Goal: Task Accomplishment & Management: Use online tool/utility

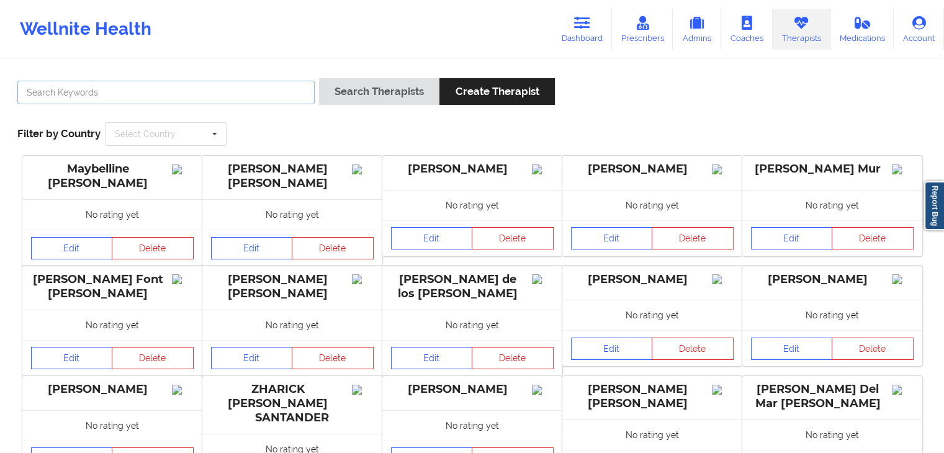
click at [165, 101] on input "text" at bounding box center [165, 93] width 297 height 24
type input "[PERSON_NAME]"
click at [319, 78] on button "Search Therapists" at bounding box center [379, 91] width 120 height 27
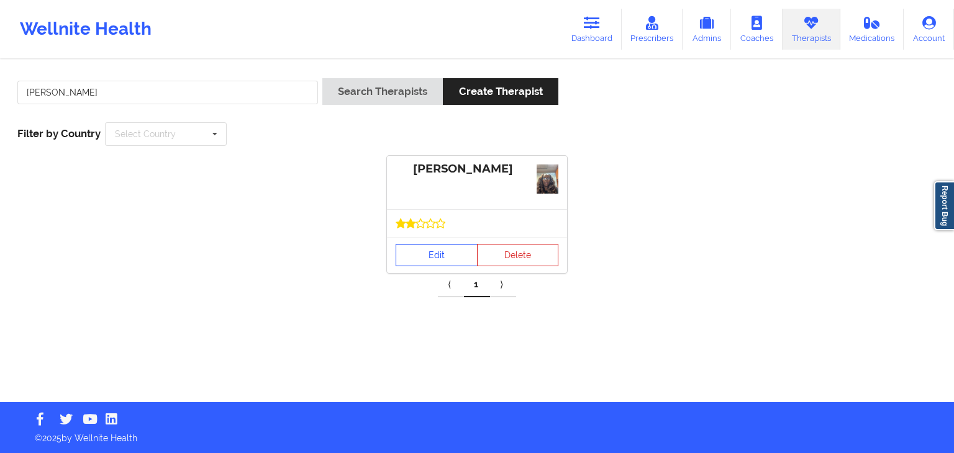
click at [438, 253] on link "Edit" at bounding box center [436, 255] width 82 height 22
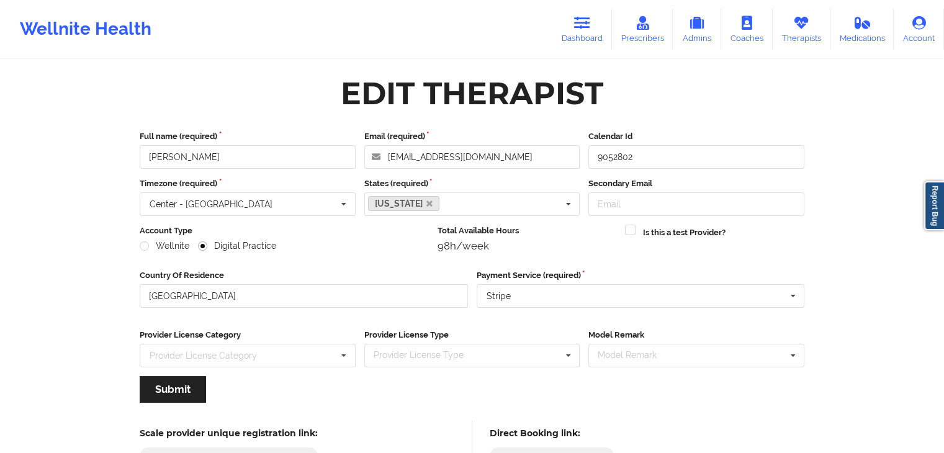
scroll to position [103, 0]
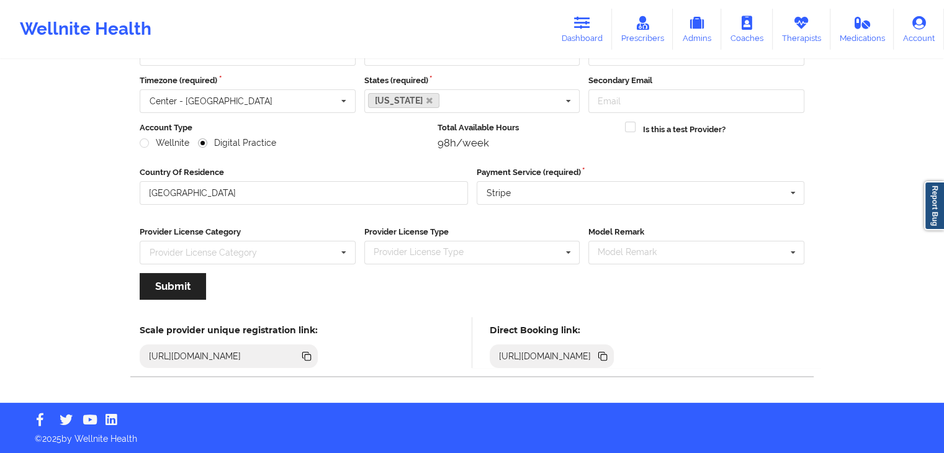
click at [605, 354] on icon at bounding box center [602, 355] width 6 height 6
click at [803, 39] on link "Therapists" at bounding box center [802, 29] width 58 height 41
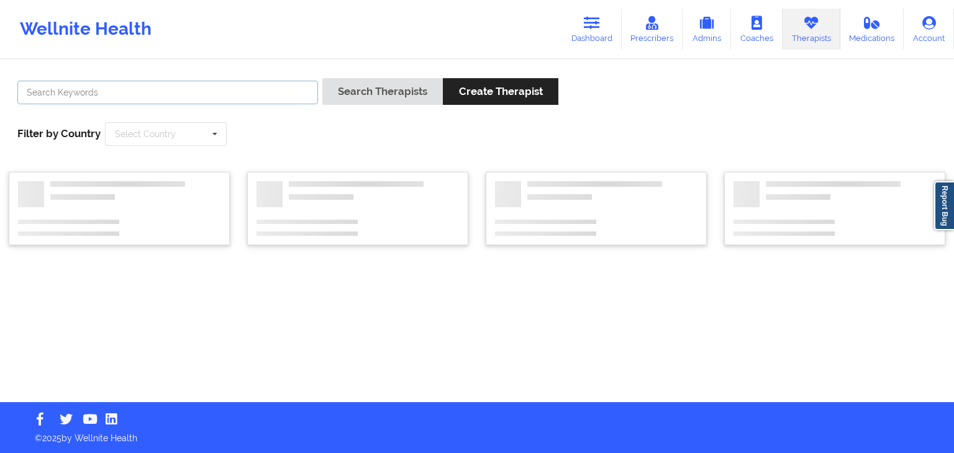
click at [156, 88] on input "text" at bounding box center [167, 93] width 300 height 24
type input "[PERSON_NAME]"
click at [322, 78] on button "Search Therapists" at bounding box center [382, 91] width 120 height 27
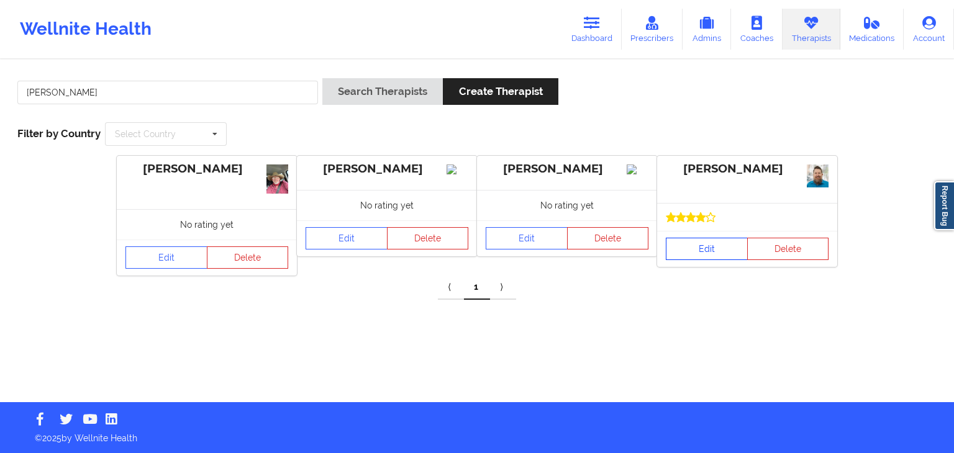
click at [698, 247] on link "Edit" at bounding box center [707, 249] width 82 height 22
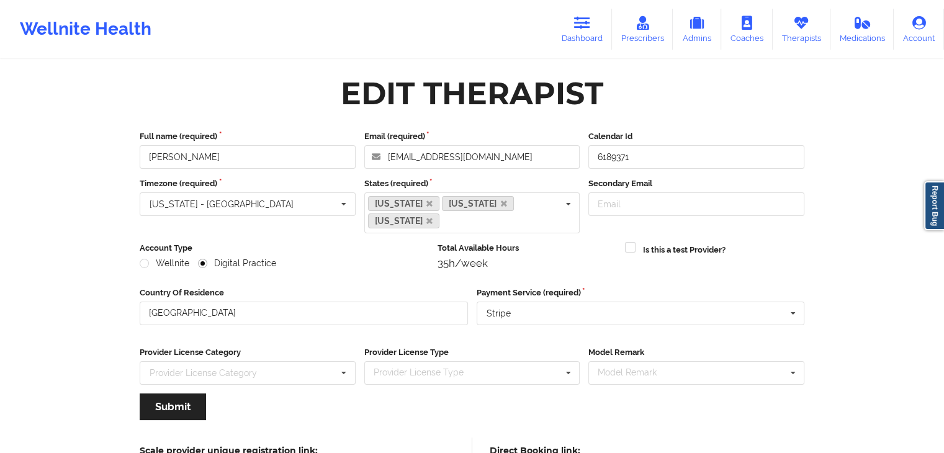
scroll to position [103, 0]
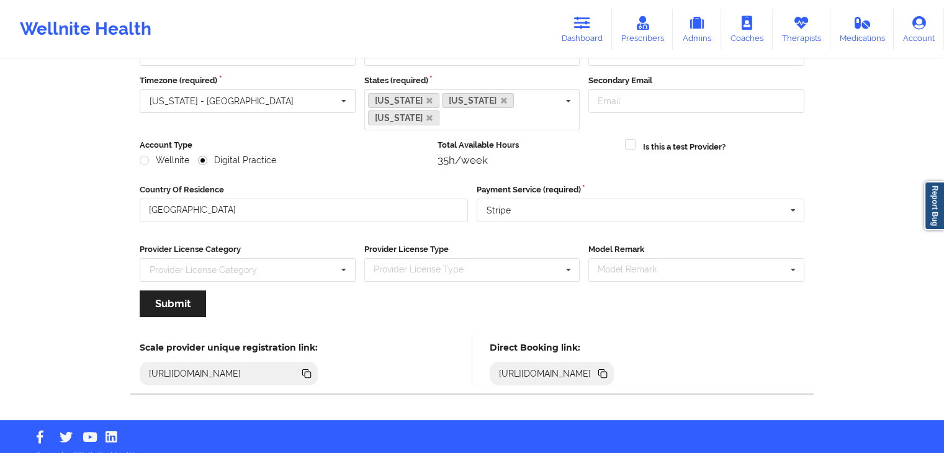
click at [605, 369] on icon at bounding box center [602, 372] width 6 height 6
click at [576, 38] on link "Dashboard" at bounding box center [583, 29] width 60 height 41
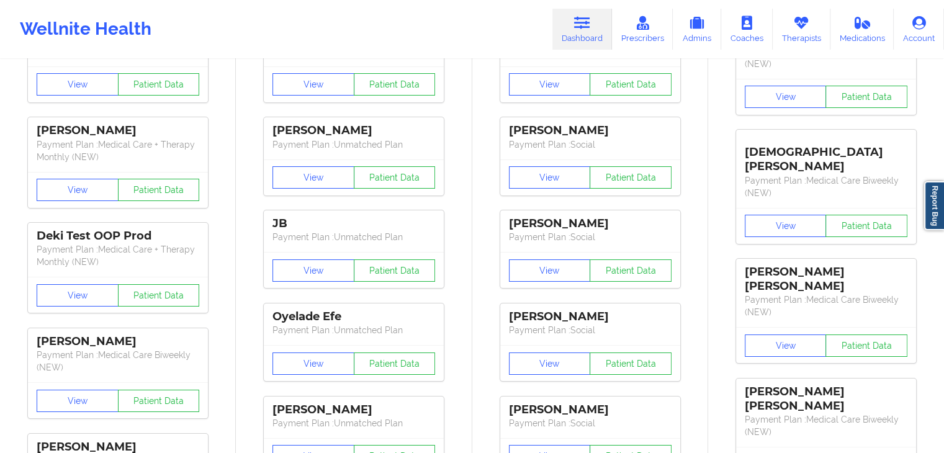
drag, startPoint x: 941, startPoint y: 66, endPoint x: 953, endPoint y: 43, distance: 26.4
click at [944, 43] on html "Wellnite Health Dashboard Prescribers Admins Coaches Therapists Medications Acc…" at bounding box center [472, 123] width 944 height 453
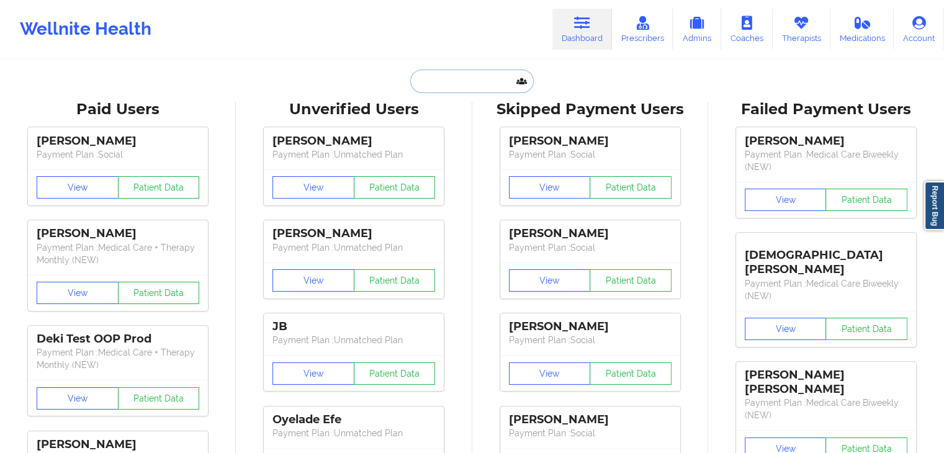
click at [449, 83] on input "text" at bounding box center [471, 82] width 123 height 24
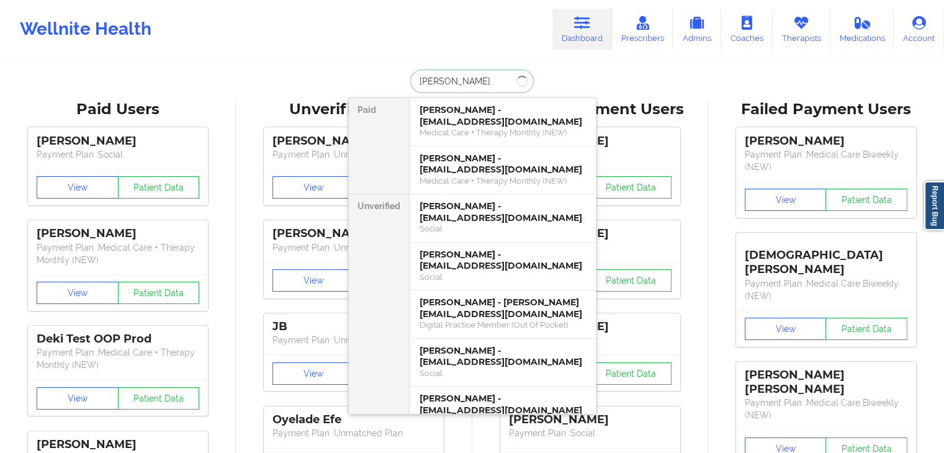
type input "[PERSON_NAME]"
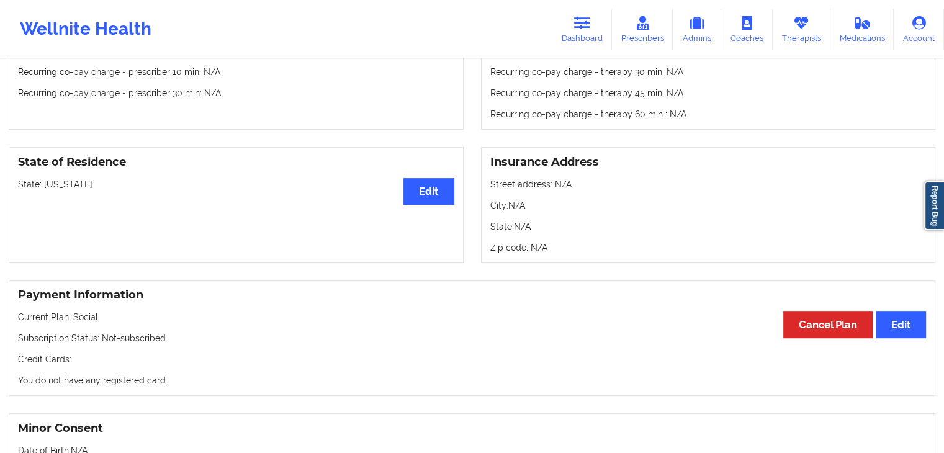
scroll to position [440, 0]
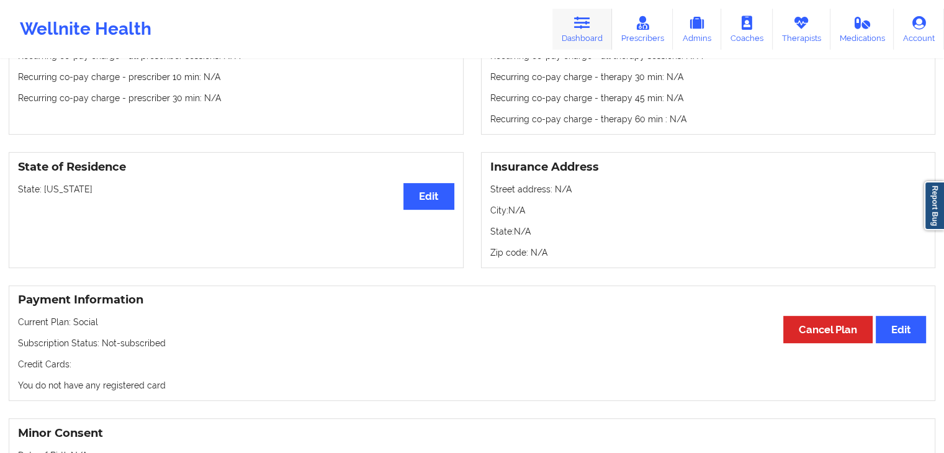
click at [595, 22] on link "Dashboard" at bounding box center [583, 29] width 60 height 41
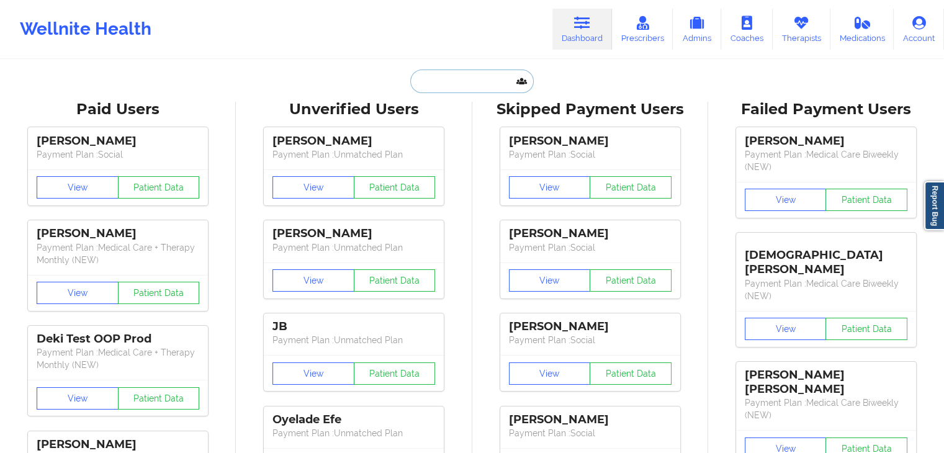
click at [419, 88] on input "text" at bounding box center [471, 82] width 123 height 24
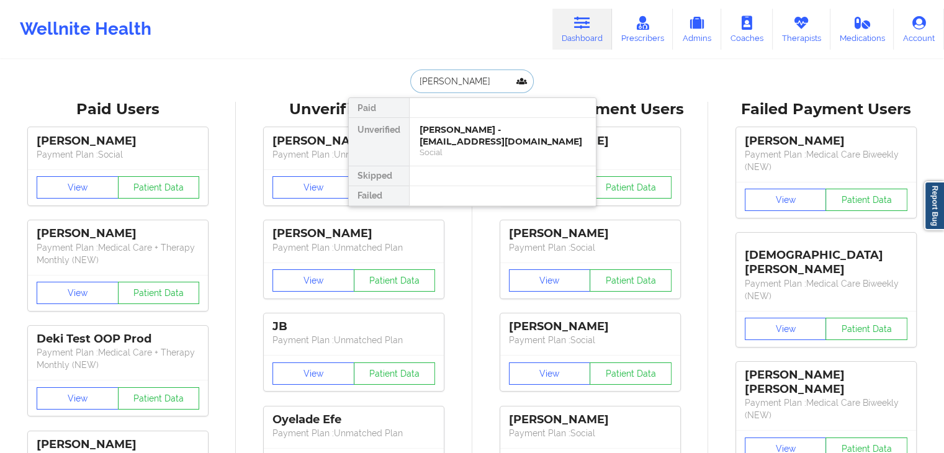
type input "[PERSON_NAME] my"
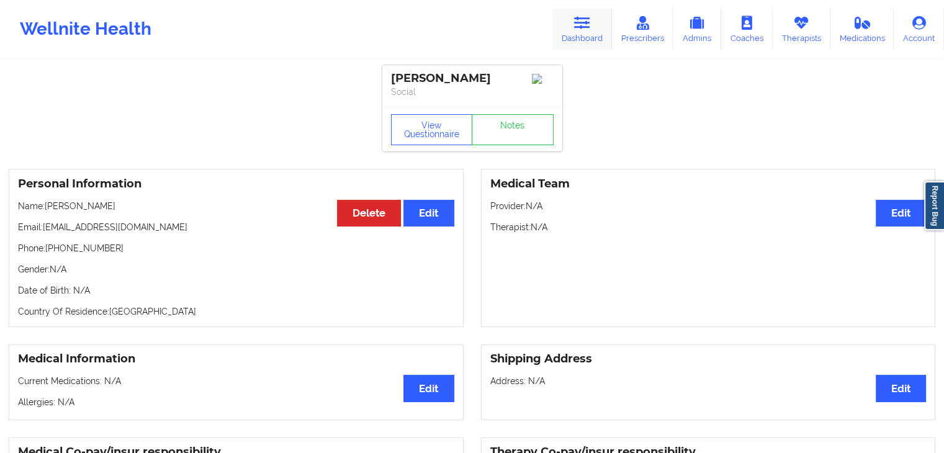
click at [595, 28] on link "Dashboard" at bounding box center [583, 29] width 60 height 41
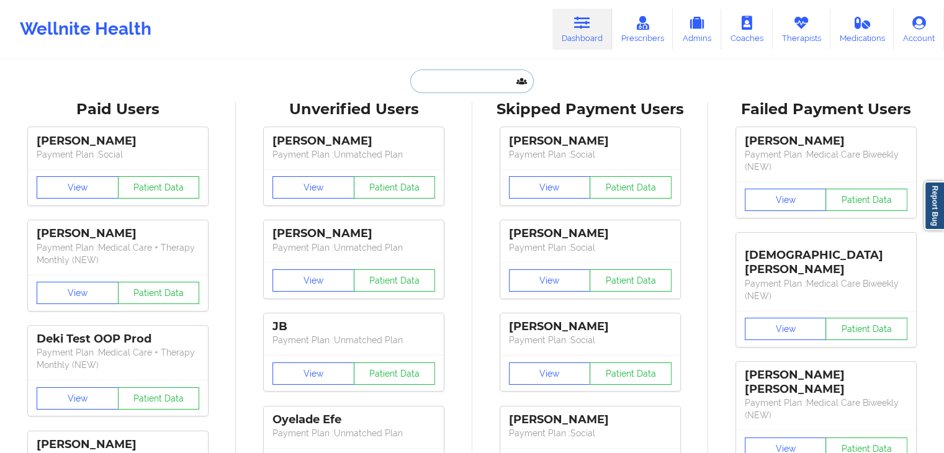
click at [466, 81] on input "text" at bounding box center [471, 82] width 123 height 24
paste input "[EMAIL_ADDRESS][DOMAIN_NAME]"
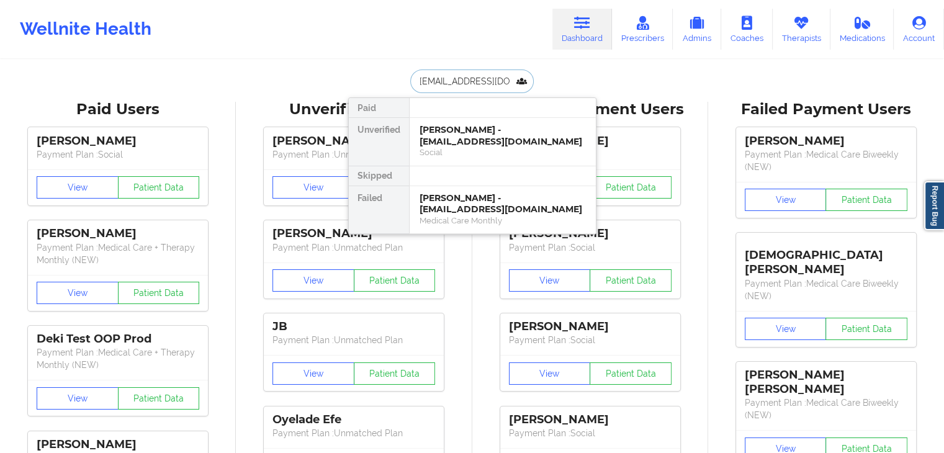
scroll to position [0, 1]
type input "[EMAIL_ADDRESS][DOMAIN_NAME]"
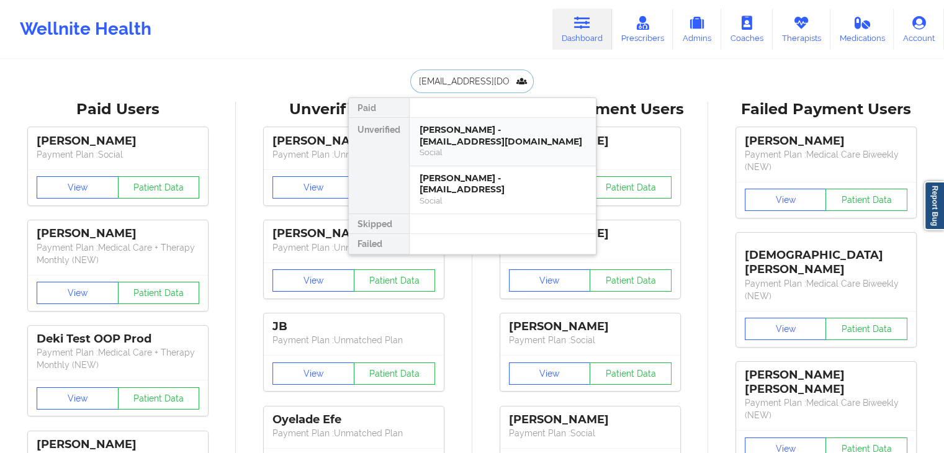
click at [474, 140] on div "[PERSON_NAME] - [EMAIL_ADDRESS][DOMAIN_NAME]" at bounding box center [503, 135] width 166 height 23
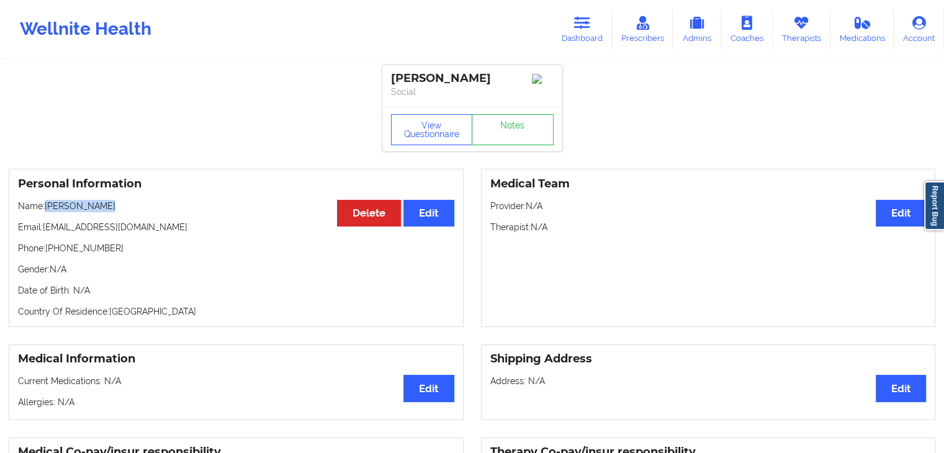
drag, startPoint x: 45, startPoint y: 210, endPoint x: 104, endPoint y: 215, distance: 59.2
click at [104, 212] on p "Name: [PERSON_NAME]" at bounding box center [236, 206] width 436 height 12
copy p "[PERSON_NAME]"
click at [450, 135] on button "View Questionnaire" at bounding box center [432, 129] width 82 height 31
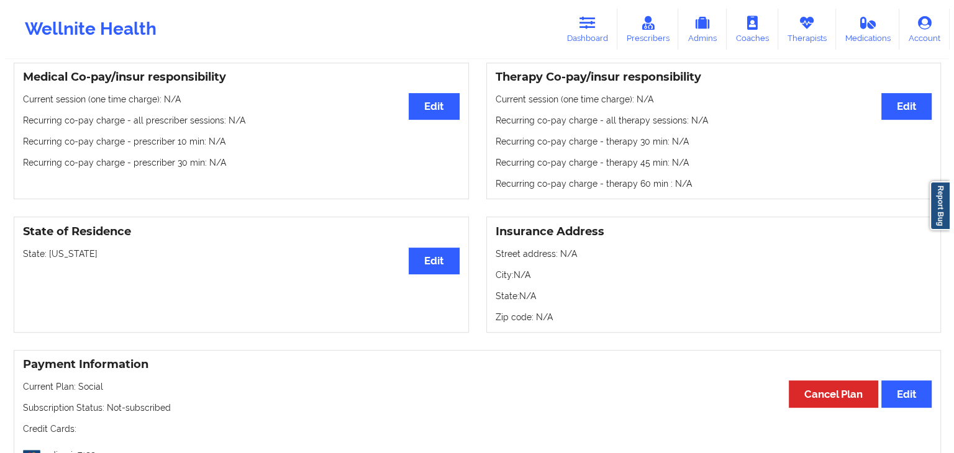
scroll to position [373, 0]
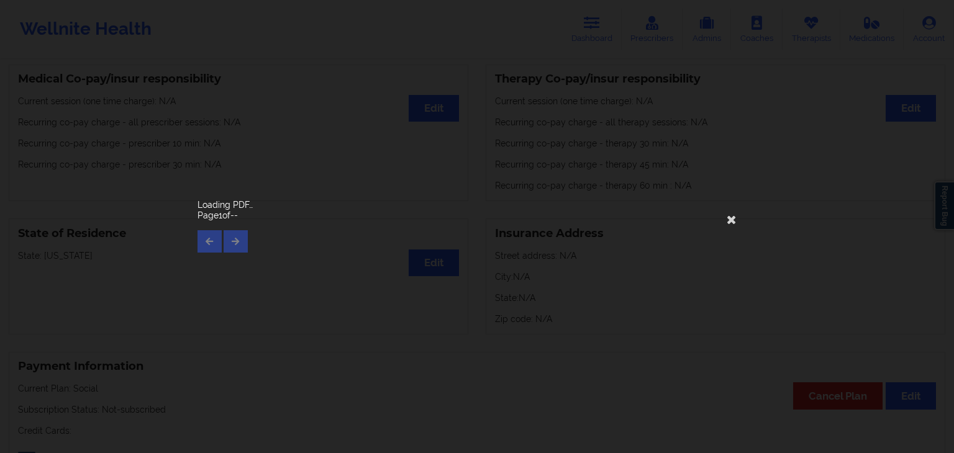
drag, startPoint x: 946, startPoint y: 100, endPoint x: 952, endPoint y: 219, distance: 119.4
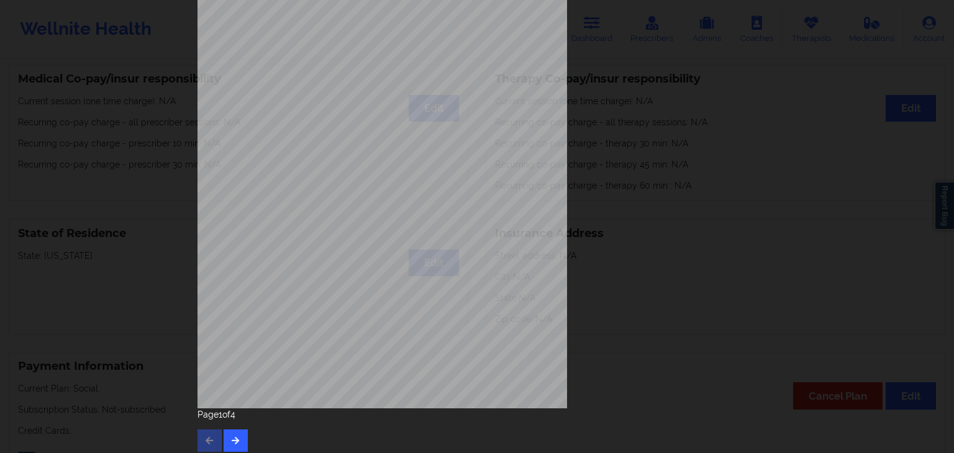
scroll to position [139, 0]
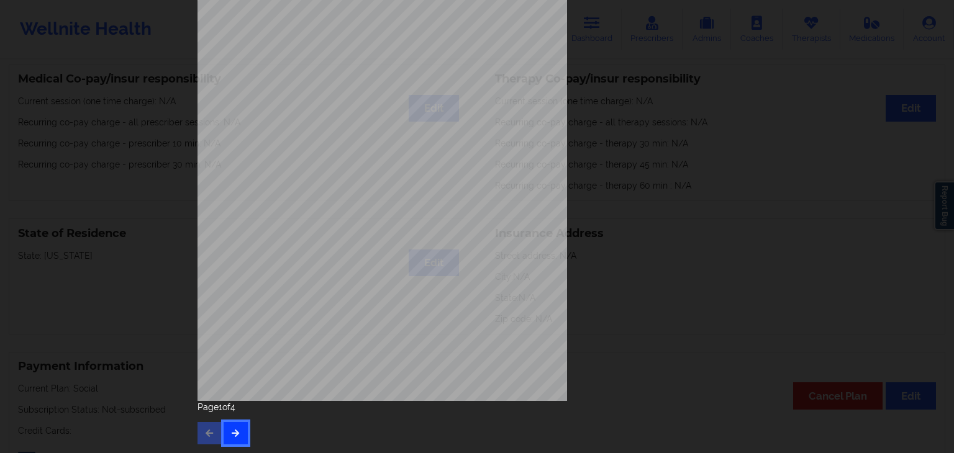
click at [230, 439] on button "button" at bounding box center [235, 433] width 24 height 22
click at [243, 423] on button "button" at bounding box center [235, 433] width 24 height 22
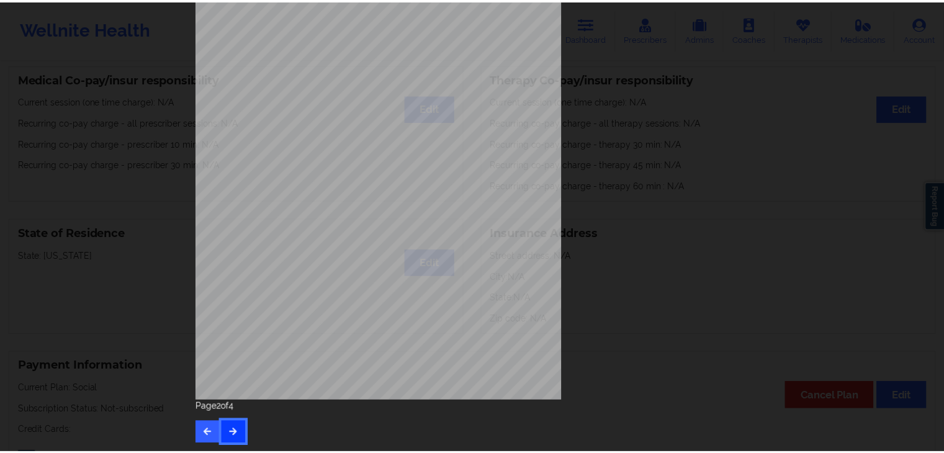
scroll to position [0, 0]
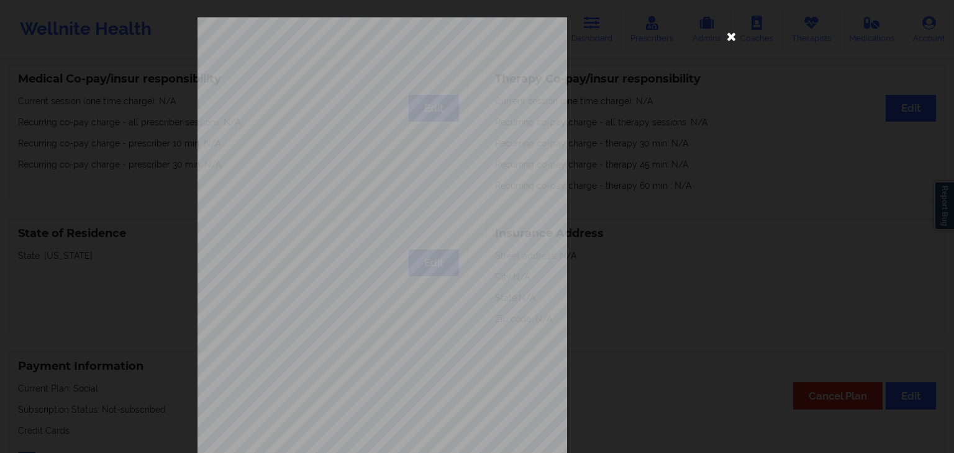
click at [721, 38] on icon at bounding box center [731, 36] width 20 height 20
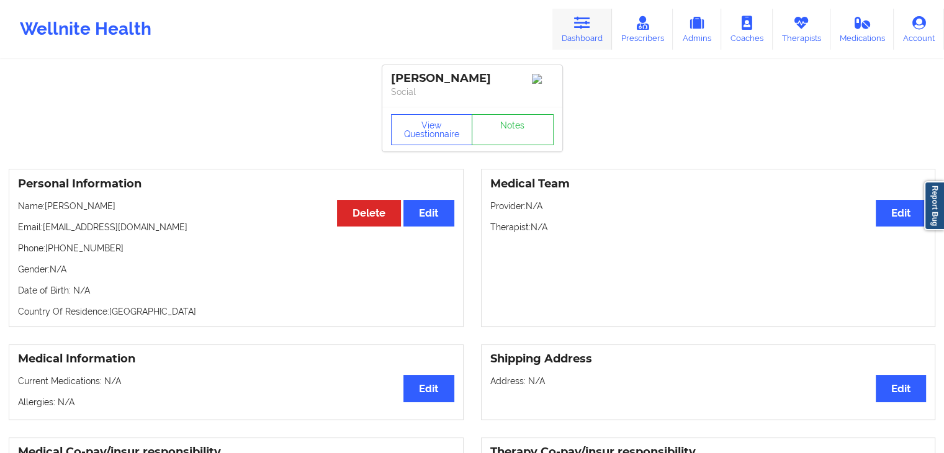
click at [591, 31] on link "Dashboard" at bounding box center [583, 29] width 60 height 41
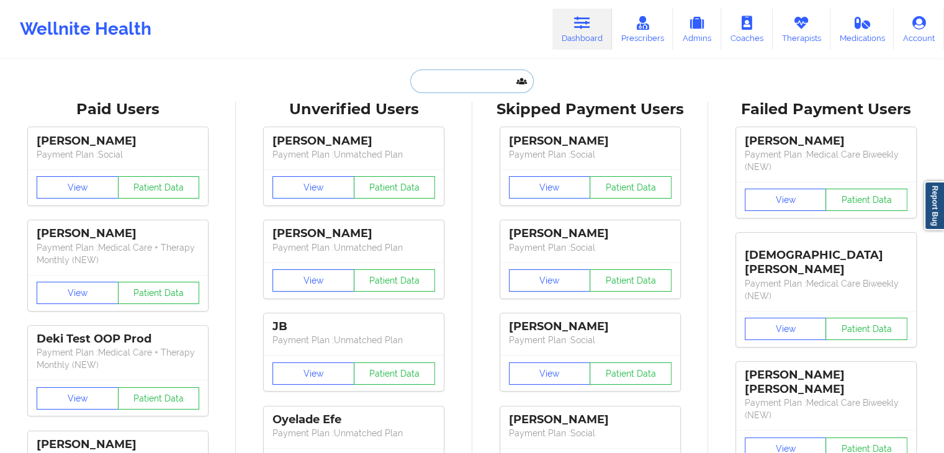
click at [430, 82] on input "text" at bounding box center [471, 82] width 123 height 24
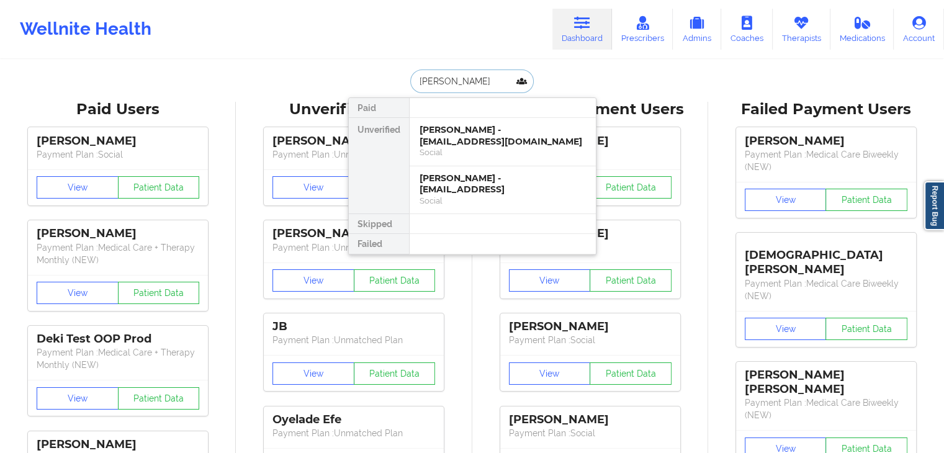
type input "[PERSON_NAME]"
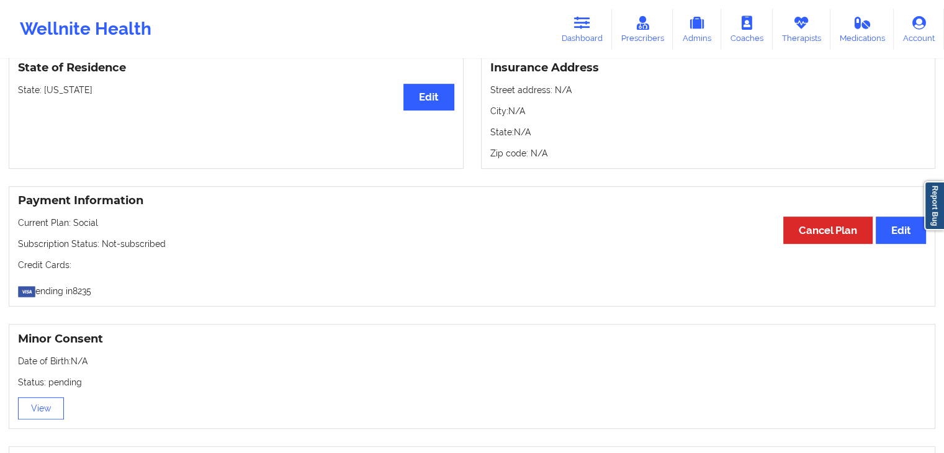
scroll to position [530, 0]
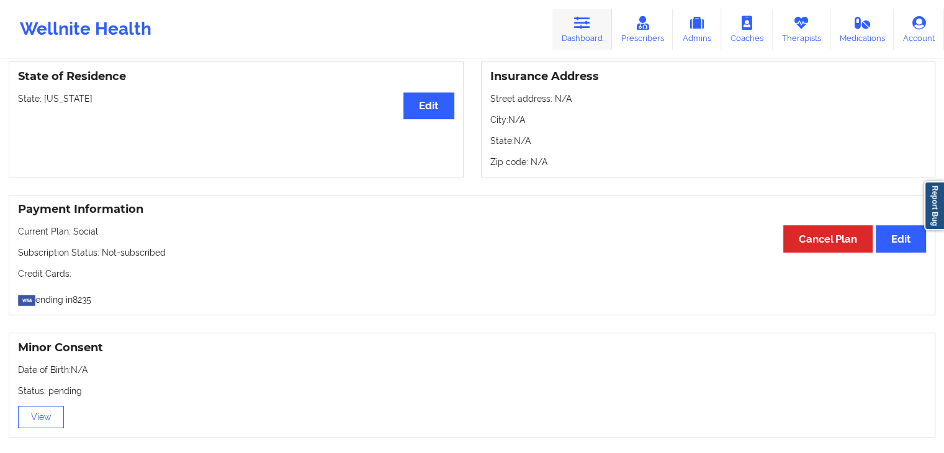
click at [587, 34] on link "Dashboard" at bounding box center [583, 29] width 60 height 41
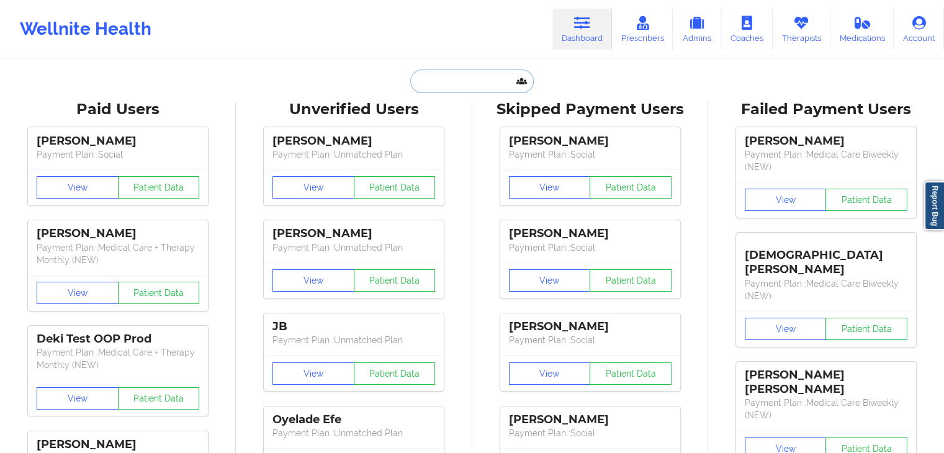
click at [442, 76] on input "text" at bounding box center [471, 82] width 123 height 24
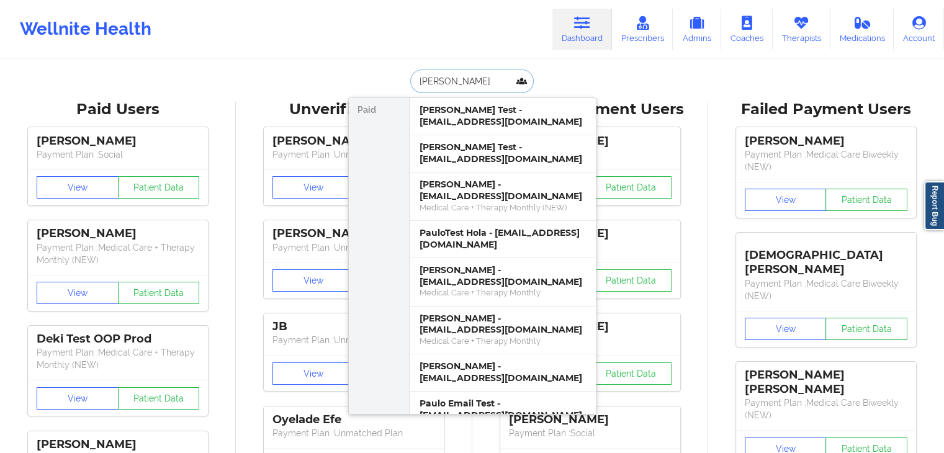
type input "[PERSON_NAME]"
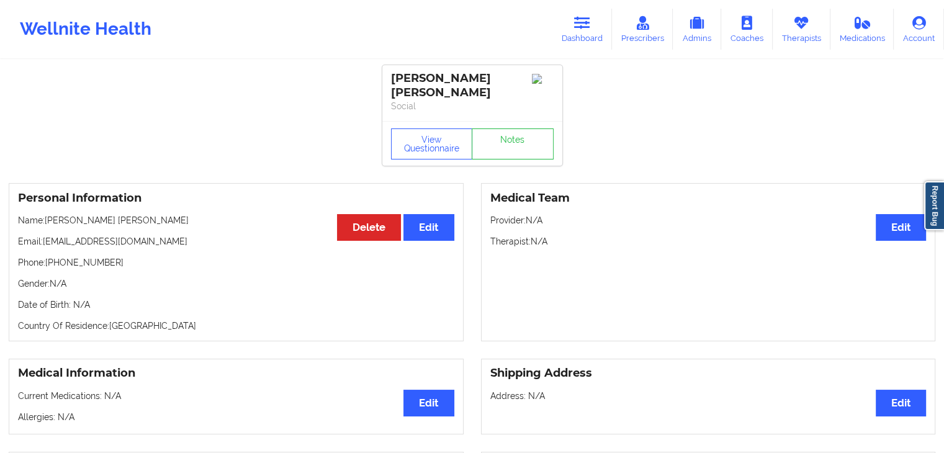
drag, startPoint x: 800, startPoint y: 32, endPoint x: 591, endPoint y: 51, distance: 209.4
click at [800, 32] on link "Therapists" at bounding box center [802, 29] width 58 height 41
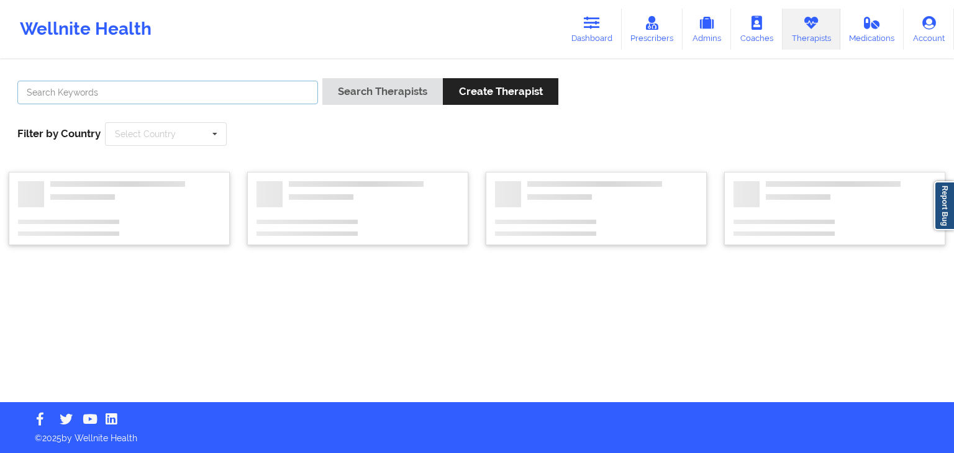
click at [167, 87] on input "text" at bounding box center [167, 93] width 300 height 24
type input "[PERSON_NAME]"
click at [322, 78] on button "Search Therapists" at bounding box center [382, 91] width 120 height 27
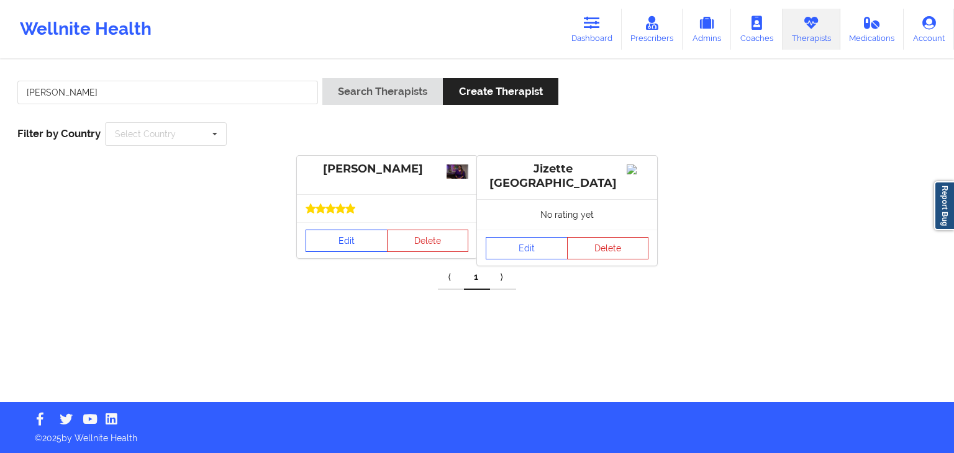
click at [343, 240] on link "Edit" at bounding box center [346, 241] width 82 height 22
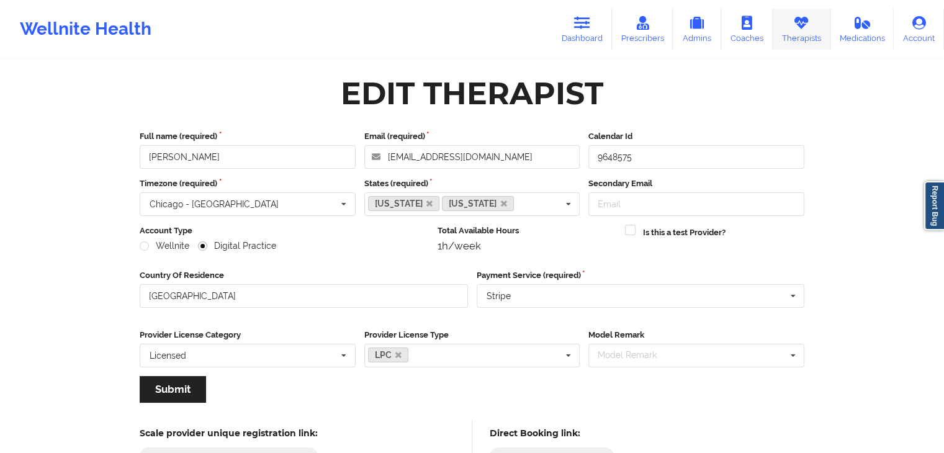
click at [801, 28] on icon at bounding box center [801, 23] width 16 height 14
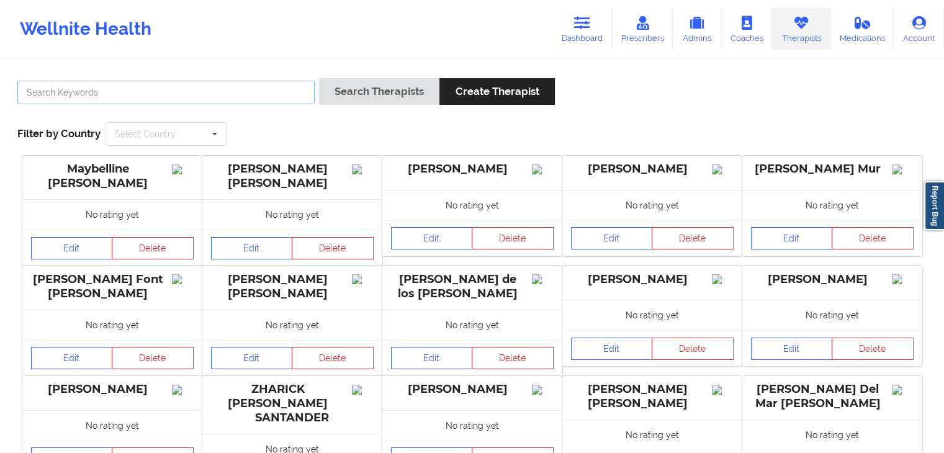
click at [171, 94] on input "text" at bounding box center [165, 93] width 297 height 24
type input "[PERSON_NAME]"
click at [319, 78] on button "Search Therapists" at bounding box center [379, 91] width 120 height 27
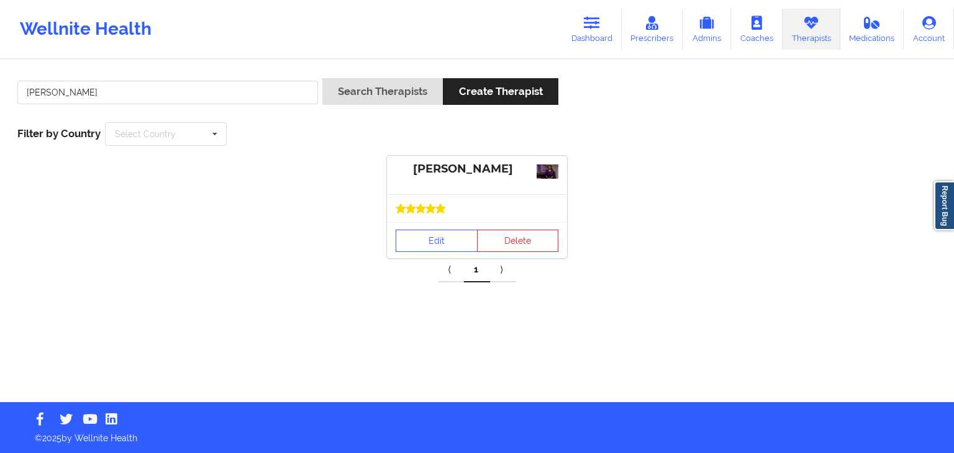
click at [420, 252] on div "Edit Delete" at bounding box center [477, 240] width 180 height 36
click at [422, 240] on link "Edit" at bounding box center [436, 241] width 82 height 22
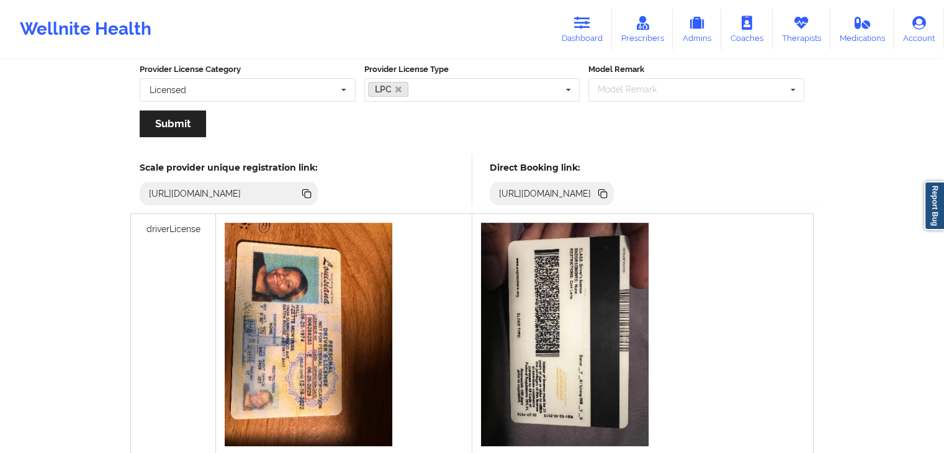
scroll to position [263, 0]
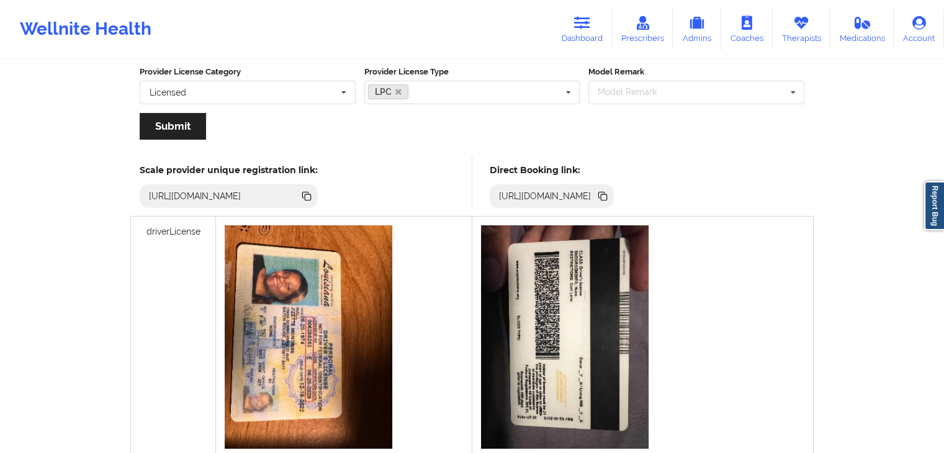
click at [610, 191] on icon at bounding box center [603, 196] width 14 height 14
click at [587, 19] on icon at bounding box center [582, 23] width 16 height 14
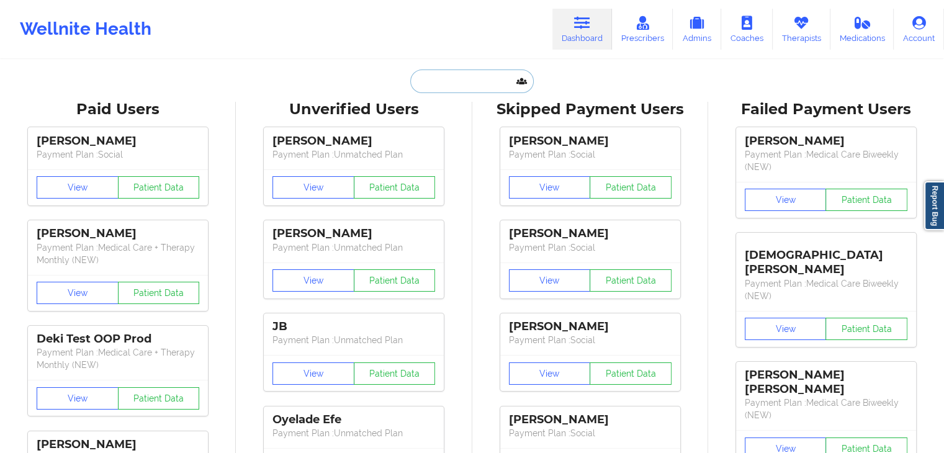
click at [433, 79] on input "text" at bounding box center [471, 82] width 123 height 24
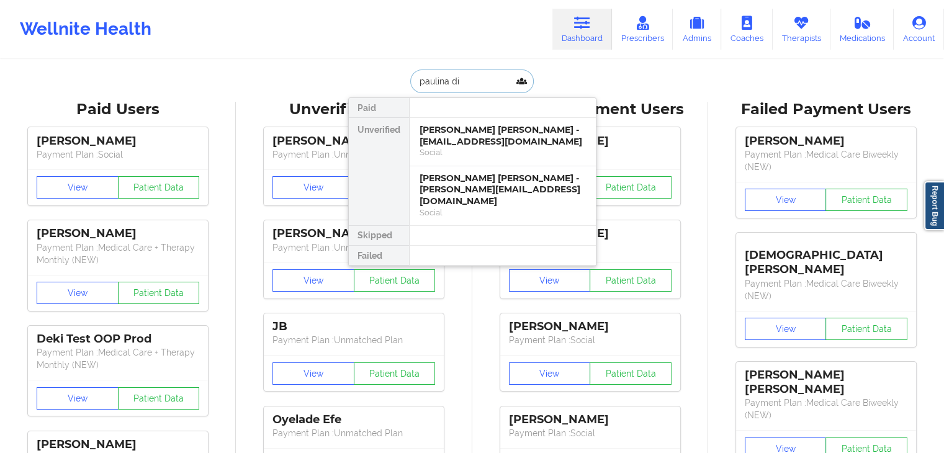
type input "[PERSON_NAME]"
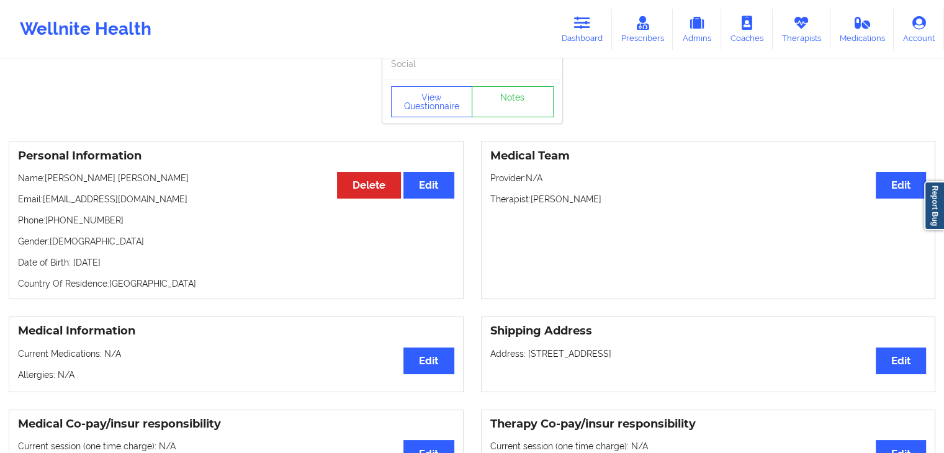
scroll to position [37, 0]
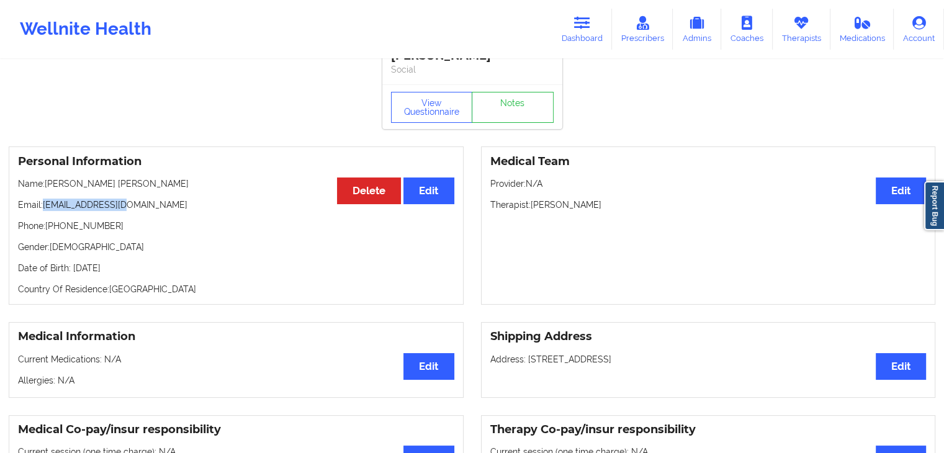
drag, startPoint x: 130, startPoint y: 193, endPoint x: 45, endPoint y: 196, distance: 85.1
click at [45, 199] on p "Email: [EMAIL_ADDRESS][DOMAIN_NAME]" at bounding box center [236, 205] width 436 height 12
copy p "[EMAIL_ADDRESS][DOMAIN_NAME]"
click at [417, 98] on button "View Questionnaire" at bounding box center [432, 107] width 82 height 31
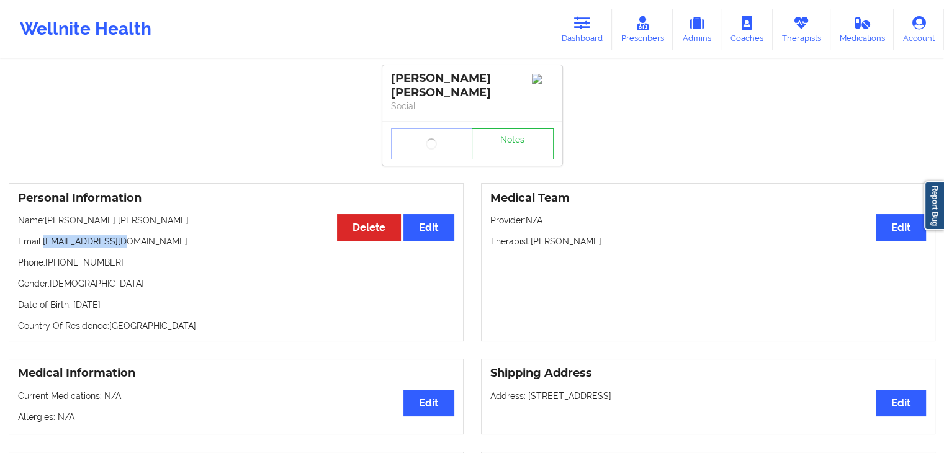
click at [579, 21] on icon at bounding box center [582, 23] width 16 height 14
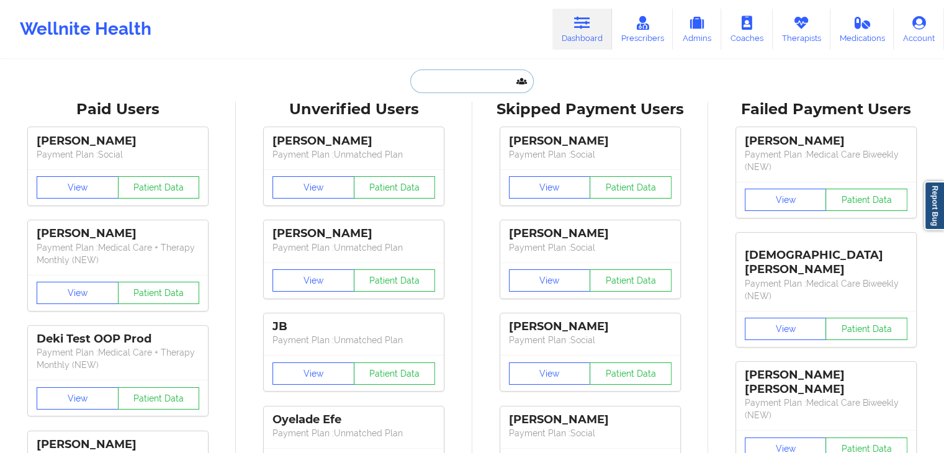
click at [437, 83] on input "text" at bounding box center [471, 82] width 123 height 24
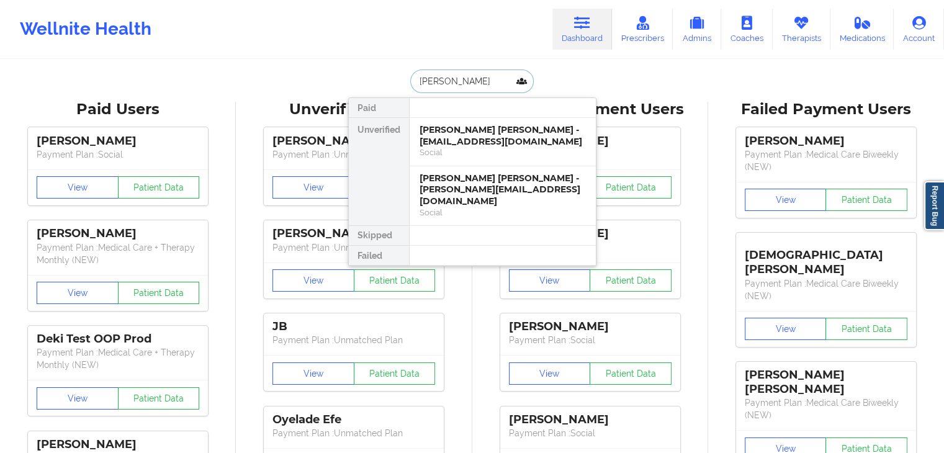
type input "[PERSON_NAME]"
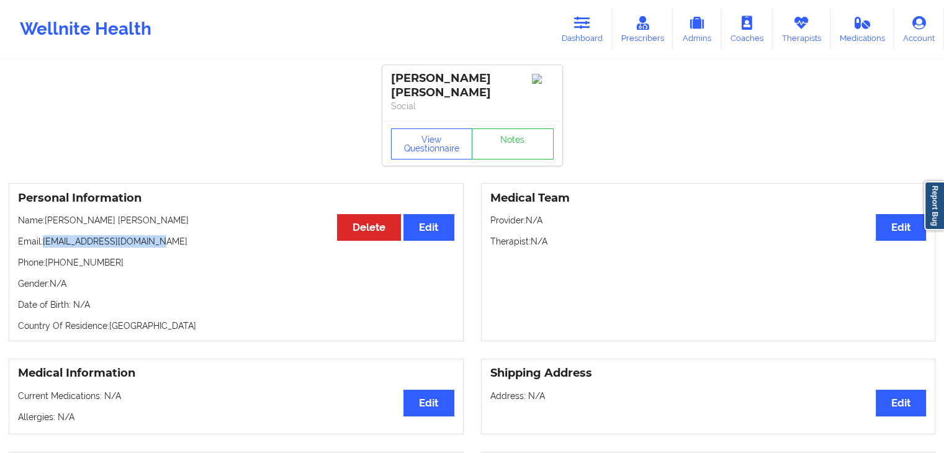
drag, startPoint x: 151, startPoint y: 232, endPoint x: 43, endPoint y: 232, distance: 107.4
click at [43, 235] on p "Email: [EMAIL_ADDRESS][DOMAIN_NAME]" at bounding box center [236, 241] width 436 height 12
copy p "[EMAIL_ADDRESS][DOMAIN_NAME]"
click at [417, 147] on button "View Questionnaire" at bounding box center [432, 144] width 82 height 31
click at [590, 25] on icon at bounding box center [582, 23] width 16 height 14
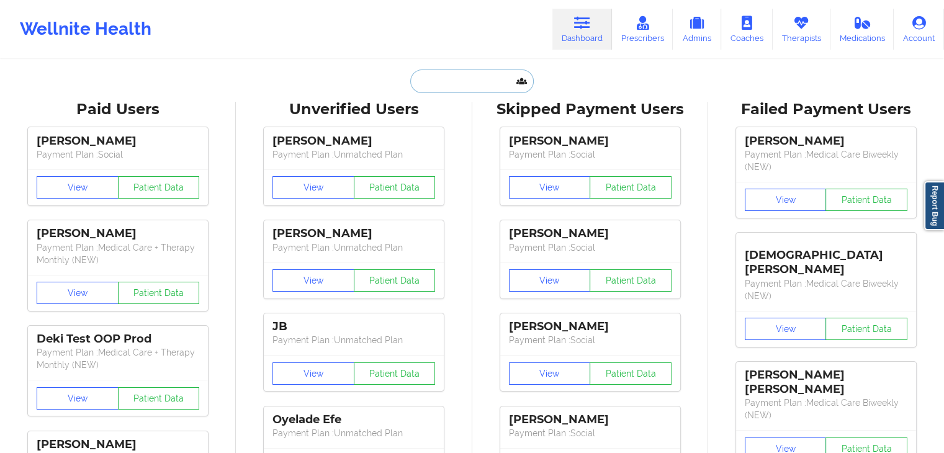
click at [464, 75] on input "text" at bounding box center [471, 82] width 123 height 24
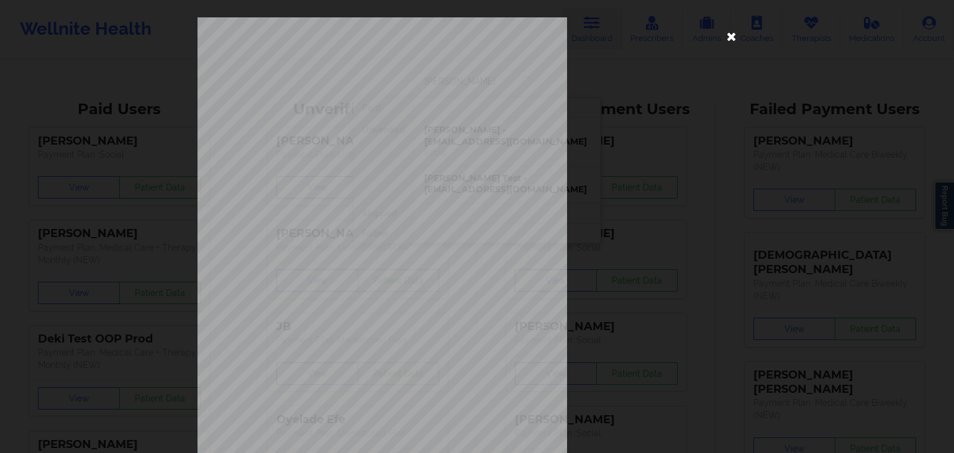
click at [734, 33] on icon at bounding box center [731, 36] width 20 height 20
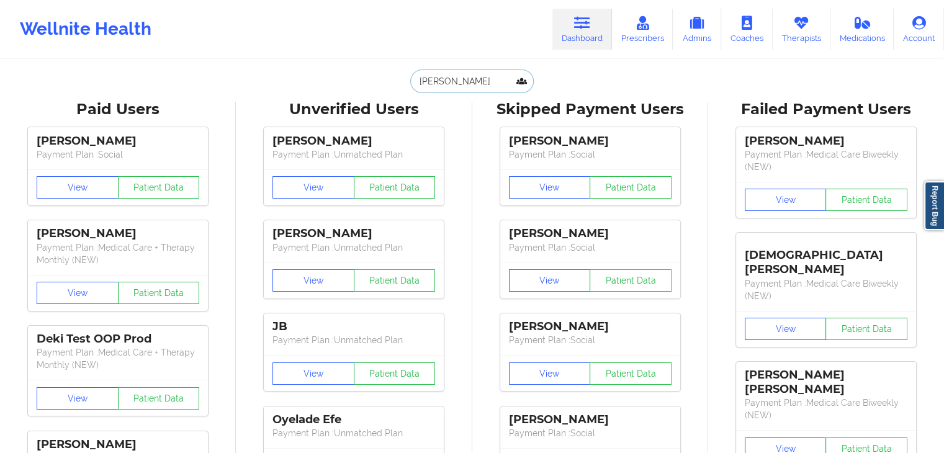
click at [453, 80] on input "[PERSON_NAME]" at bounding box center [471, 82] width 123 height 24
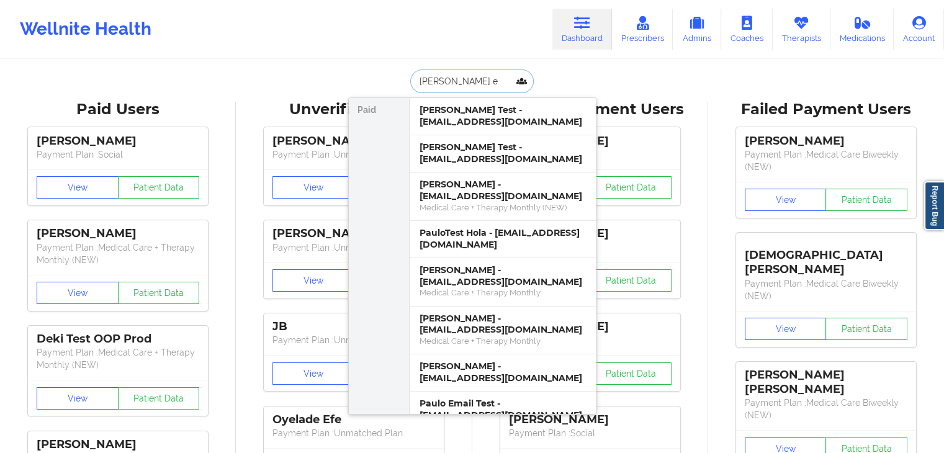
type input "[PERSON_NAME] eu"
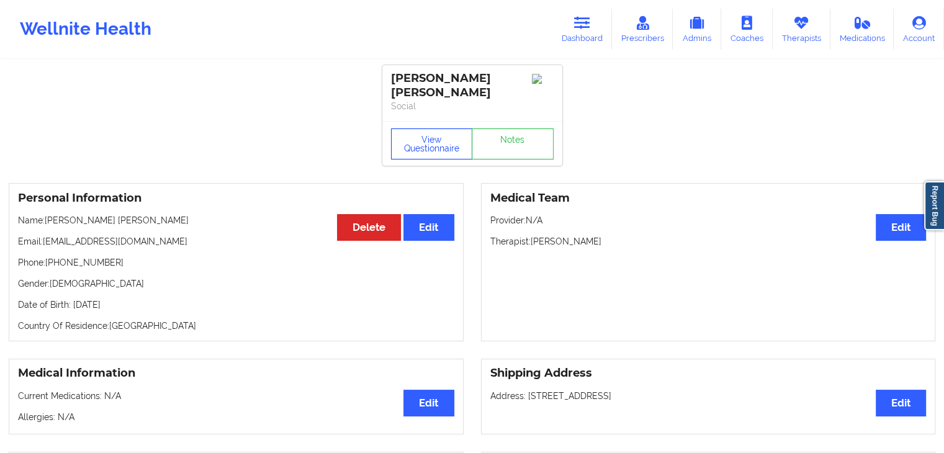
click at [436, 130] on button "View Questionnaire" at bounding box center [432, 144] width 82 height 31
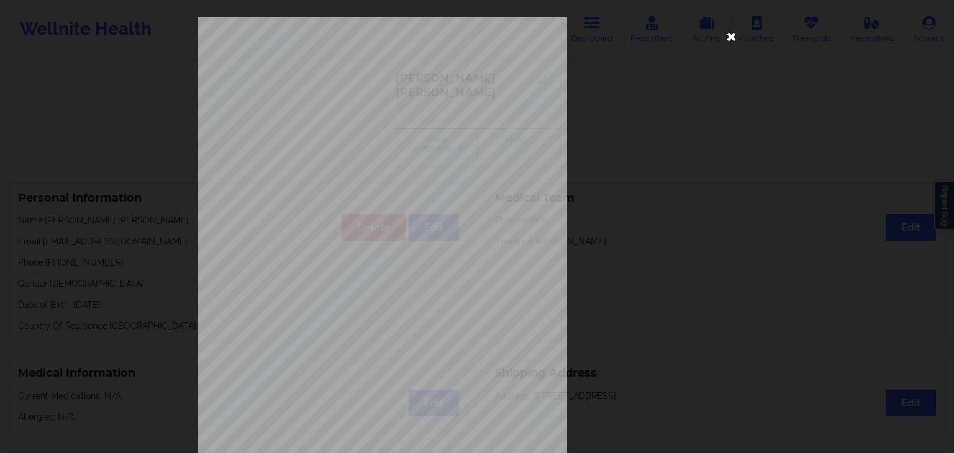
click at [723, 37] on icon at bounding box center [731, 36] width 20 height 20
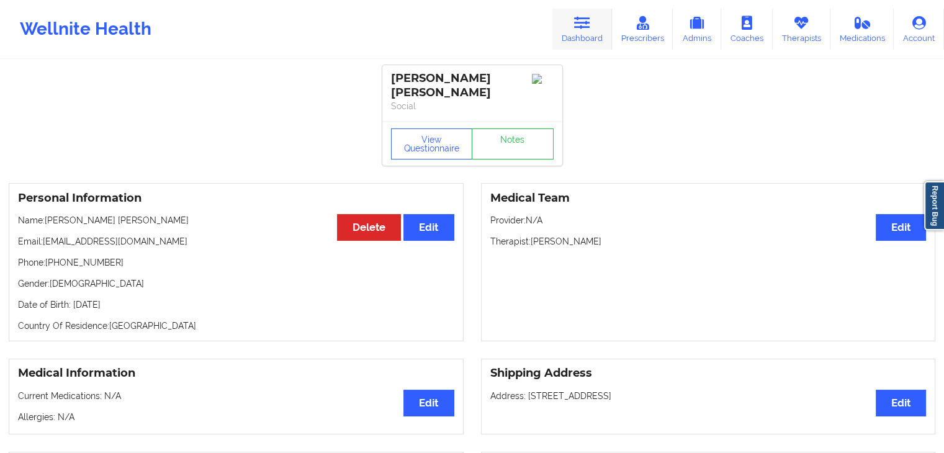
click at [589, 33] on link "Dashboard" at bounding box center [583, 29] width 60 height 41
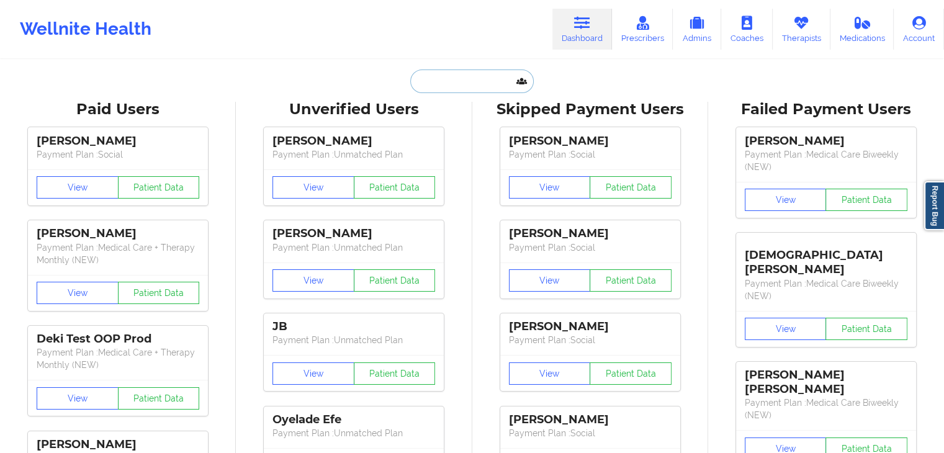
click at [443, 79] on input "text" at bounding box center [471, 82] width 123 height 24
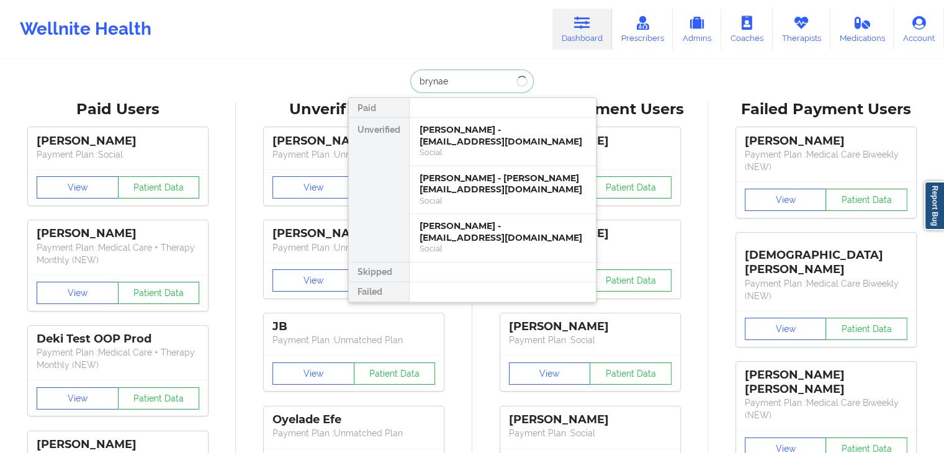
type input "brynae a"
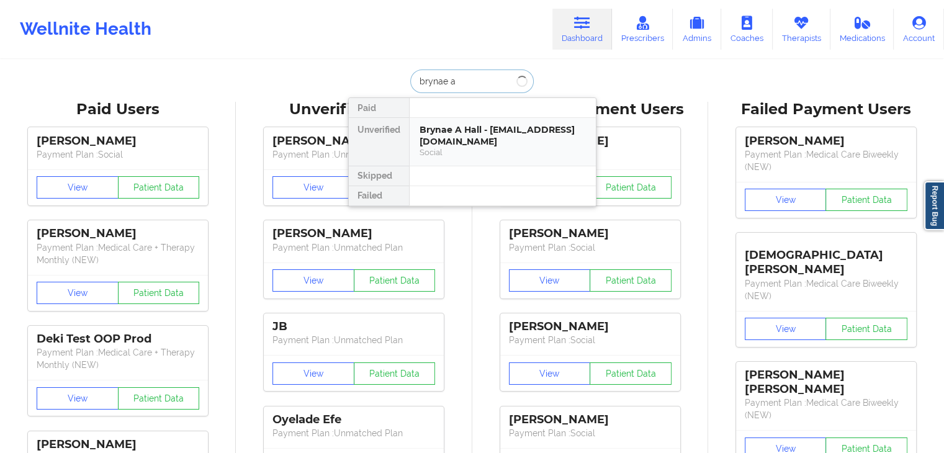
click at [457, 157] on div "Social" at bounding box center [503, 152] width 166 height 11
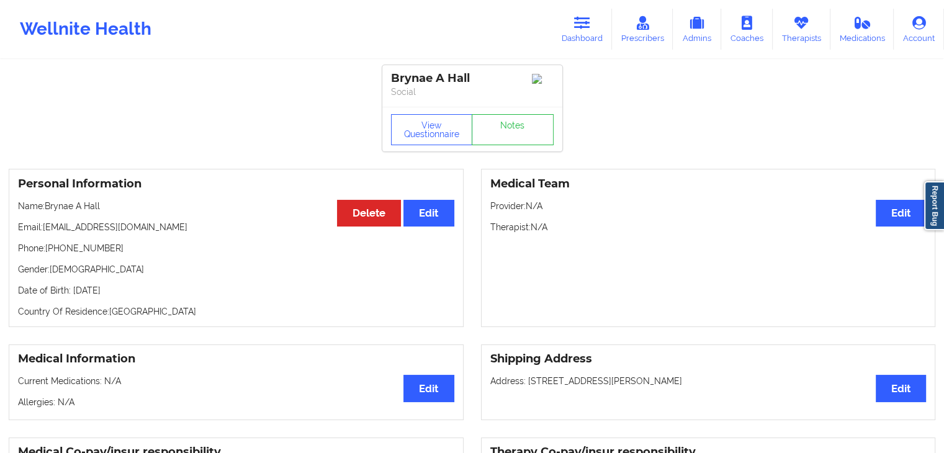
drag, startPoint x: 198, startPoint y: 227, endPoint x: 45, endPoint y: 228, distance: 153.4
click at [45, 228] on p "Email: [EMAIL_ADDRESS][DOMAIN_NAME]" at bounding box center [236, 227] width 436 height 12
copy p "[EMAIL_ADDRESS][DOMAIN_NAME]"
